Goal: Find contact information: Find contact information

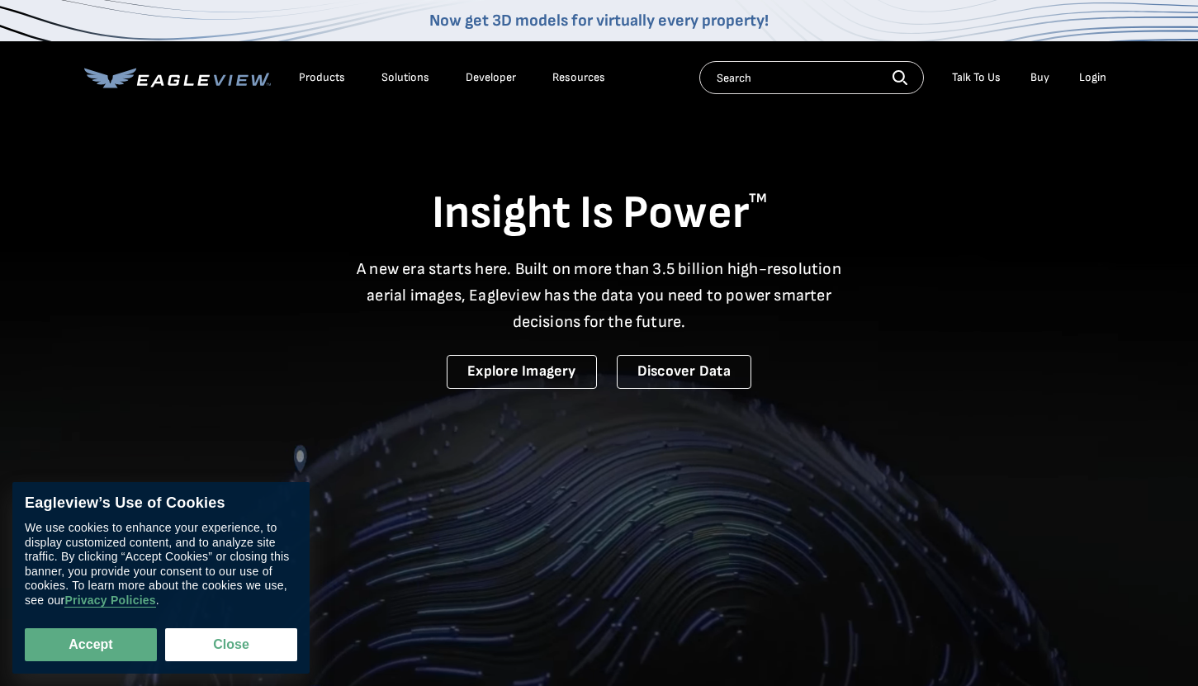
click at [986, 80] on div "Talk To Us" at bounding box center [976, 77] width 49 height 15
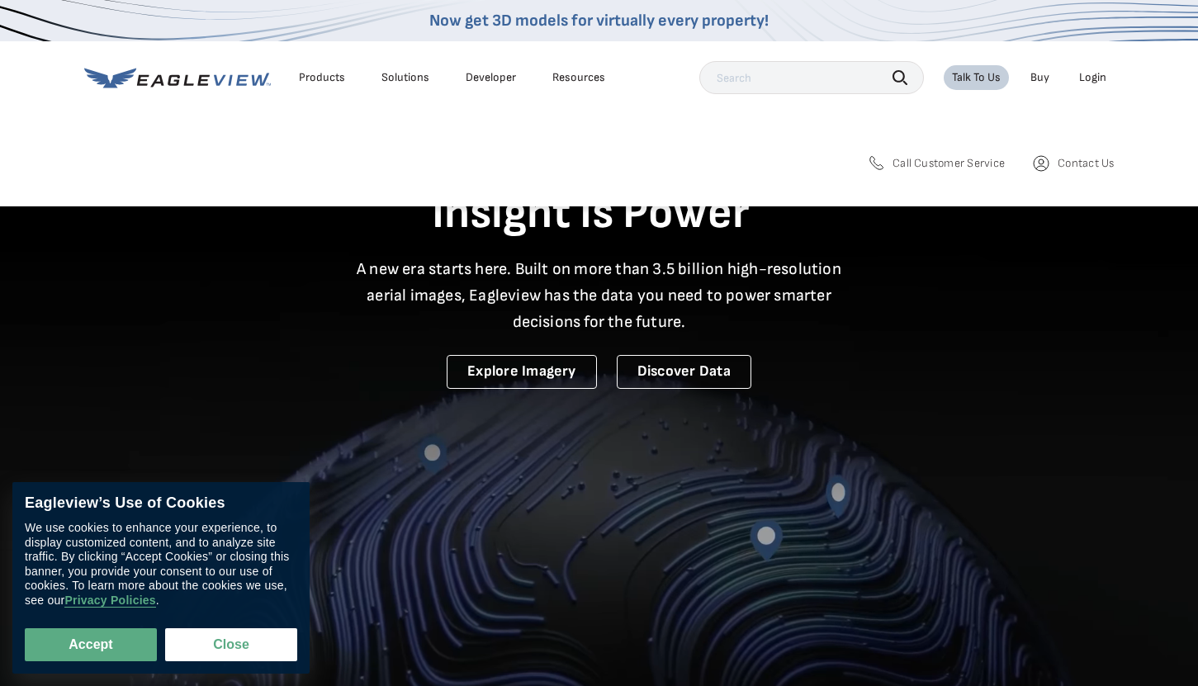
drag, startPoint x: 991, startPoint y: 139, endPoint x: 989, endPoint y: 148, distance: 9.2
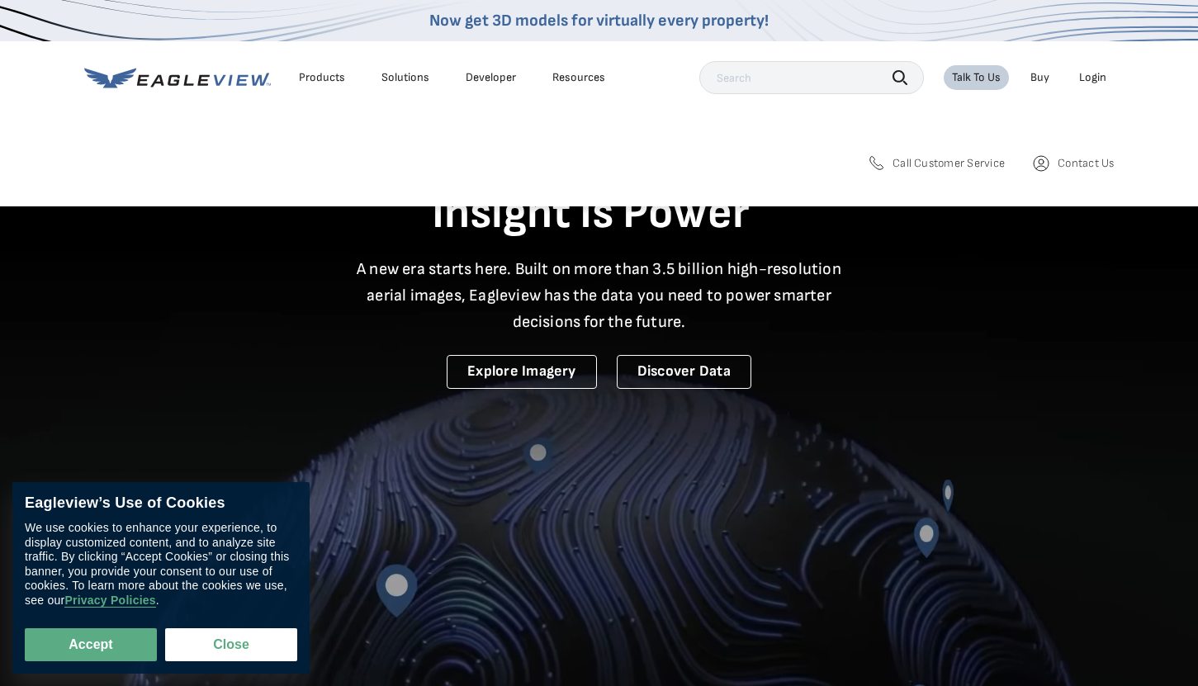
click at [991, 139] on div "Search Products Our Product Areas Imagery 1-Inch GSD Aerial Imagery *" at bounding box center [599, 170] width 1198 height 73
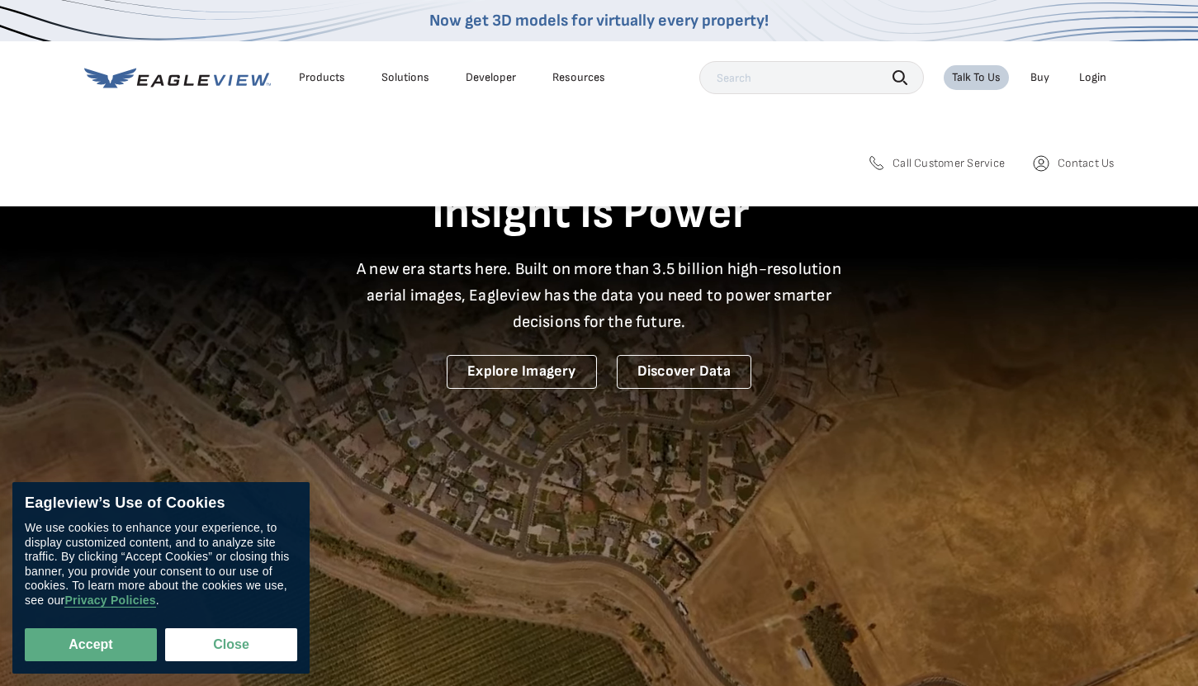
click at [983, 164] on span "Call Customer Service" at bounding box center [949, 163] width 112 height 15
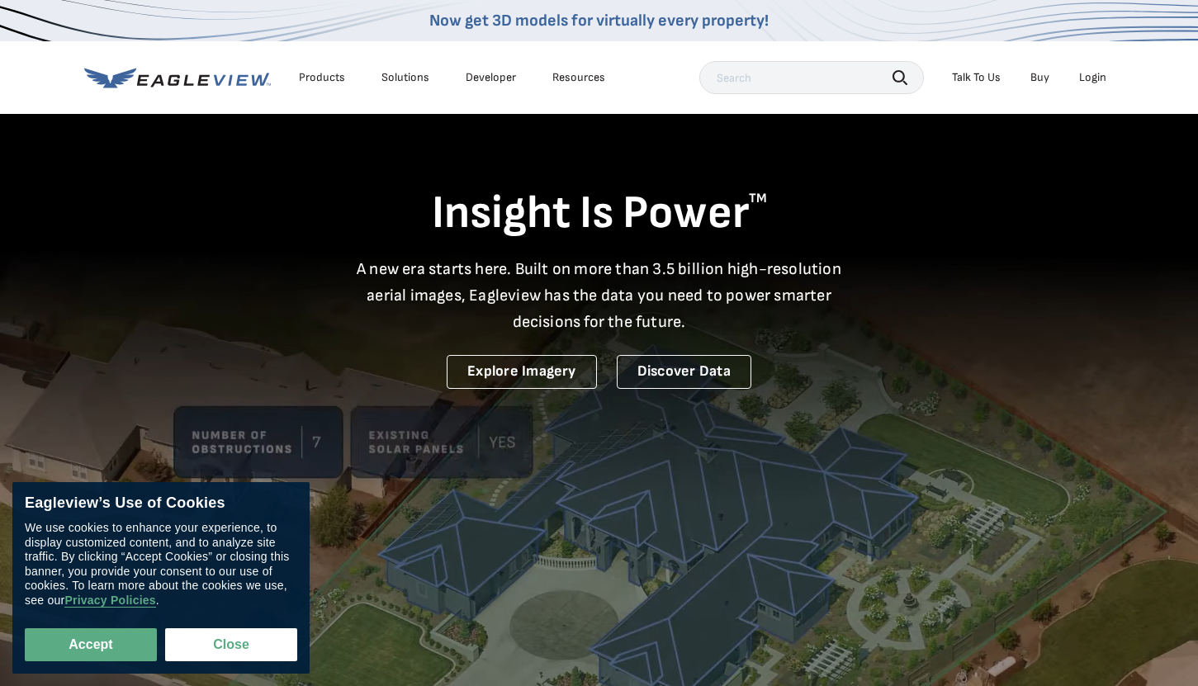
click at [965, 83] on div "Talk To Us" at bounding box center [976, 77] width 49 height 15
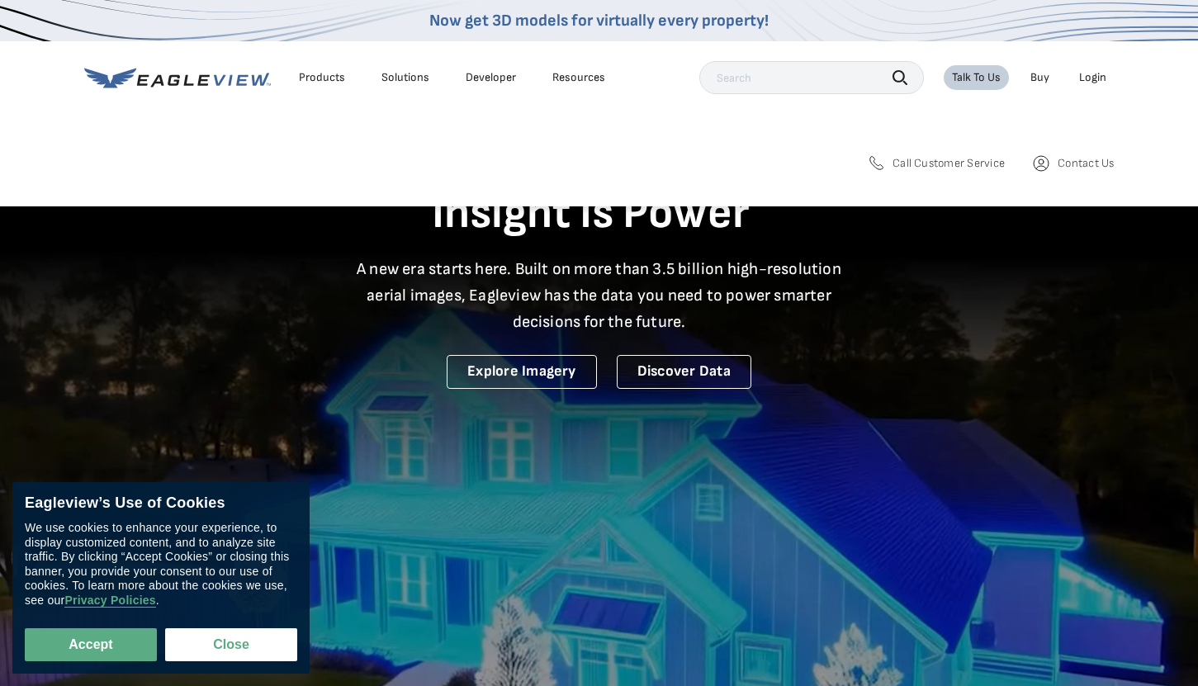
click at [1074, 165] on span "Contact Us" at bounding box center [1086, 163] width 56 height 15
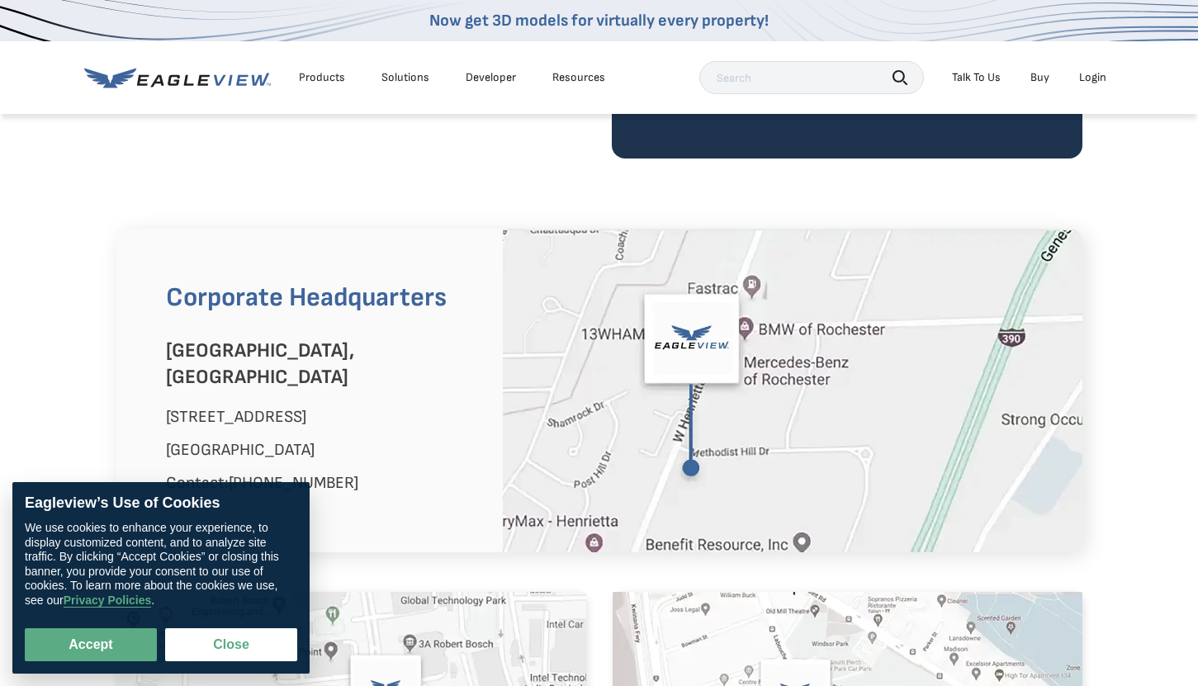
scroll to position [919, 0]
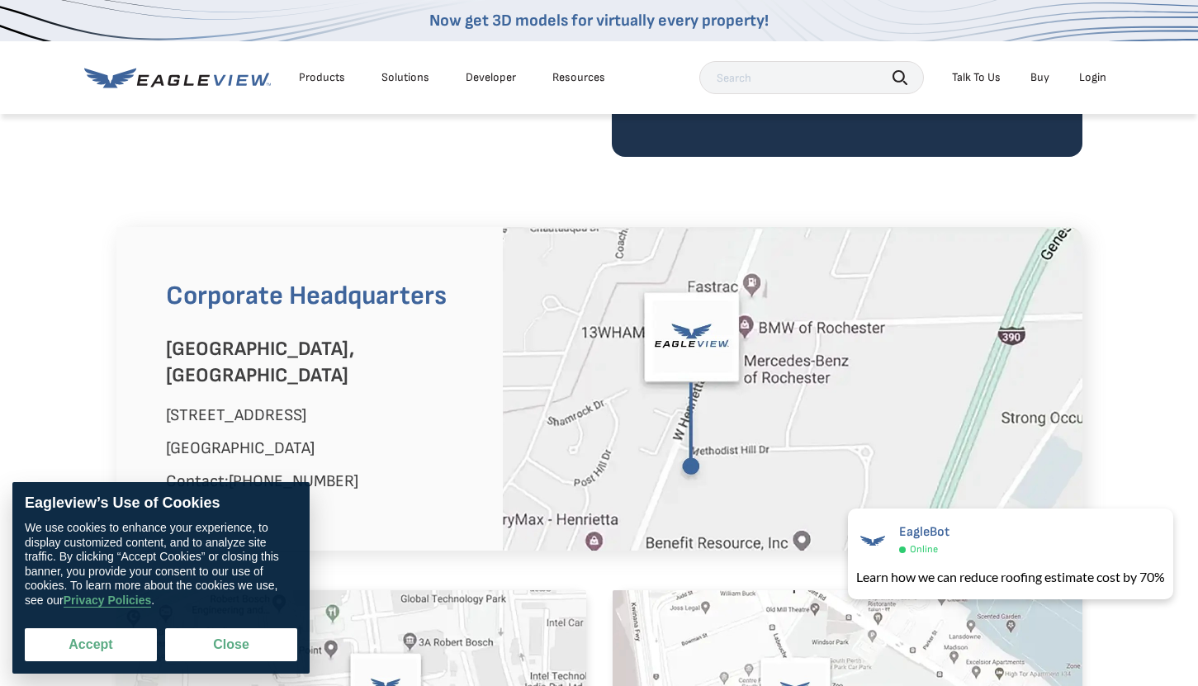
drag, startPoint x: 89, startPoint y: 653, endPoint x: 88, endPoint y: 640, distance: 13.2
click at [89, 653] on button "Accept" at bounding box center [91, 644] width 132 height 33
checkbox input "true"
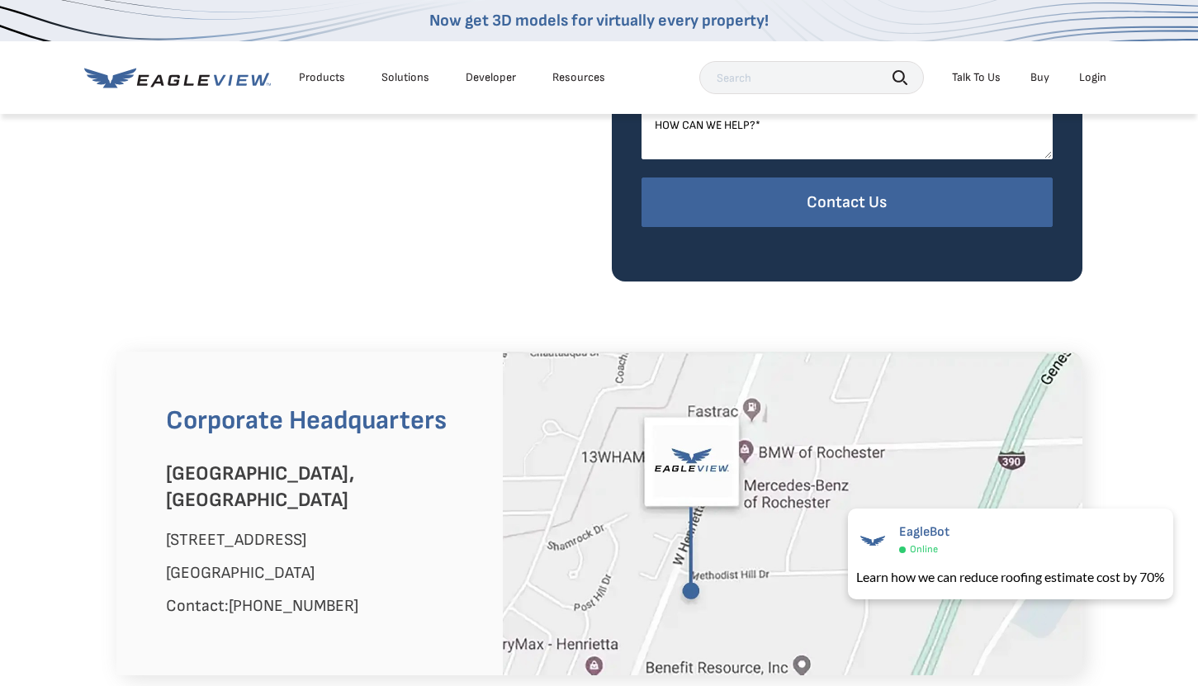
scroll to position [792, 0]
